Goal: Transaction & Acquisition: Purchase product/service

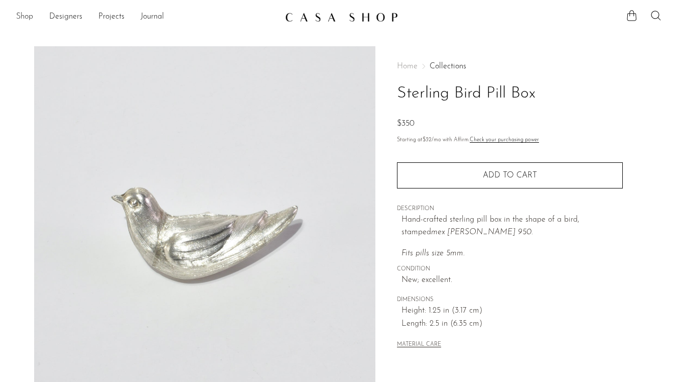
click at [21, 18] on link "Shop" at bounding box center [24, 17] width 17 height 13
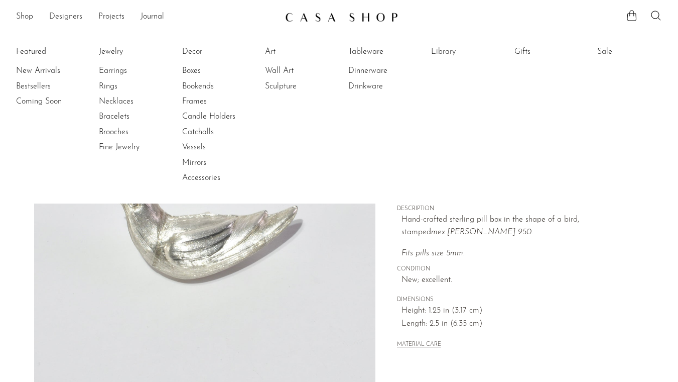
click at [59, 17] on link "Designers" at bounding box center [65, 17] width 33 height 13
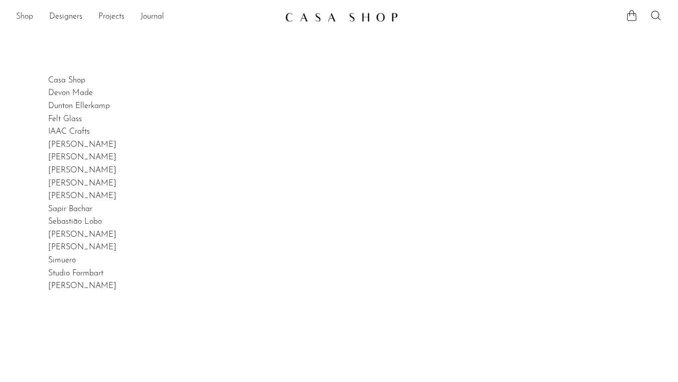
click at [31, 18] on link "Shop" at bounding box center [24, 17] width 17 height 13
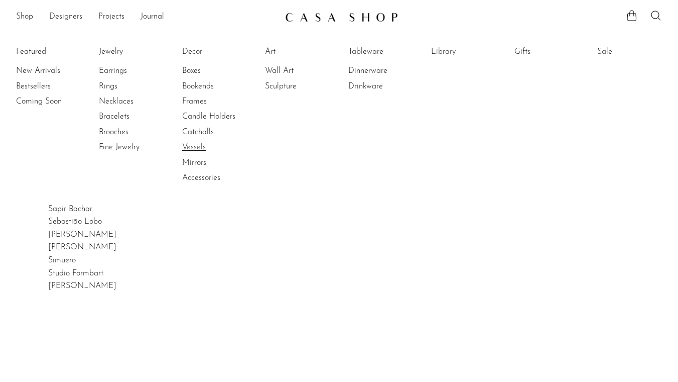
click at [191, 147] on link "Vessels" at bounding box center [219, 147] width 75 height 11
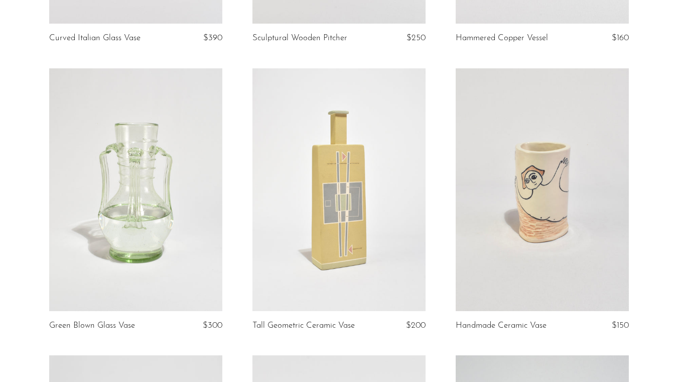
scroll to position [406, 0]
